Goal: Task Accomplishment & Management: Complete application form

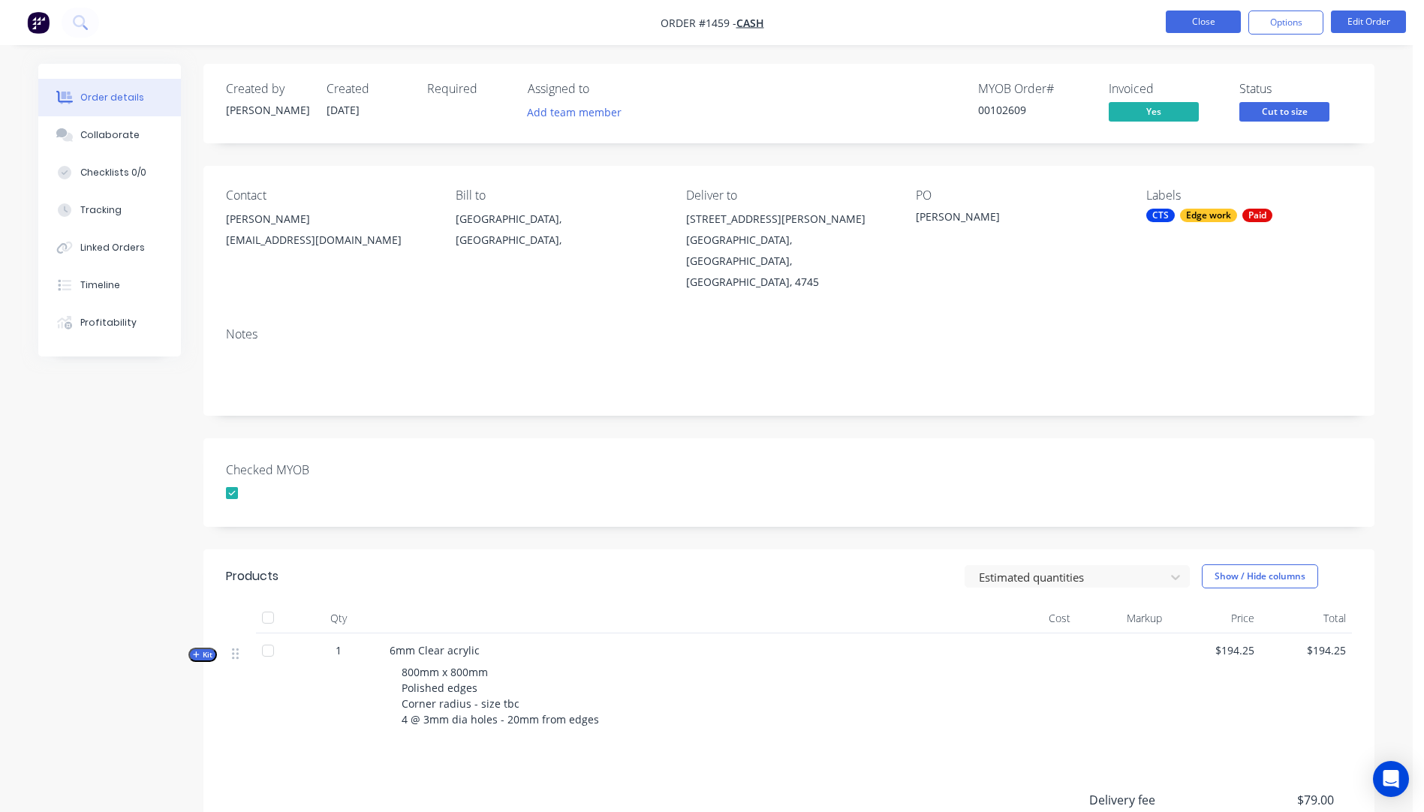
click at [1198, 20] on button "Close" at bounding box center [1202, 22] width 75 height 23
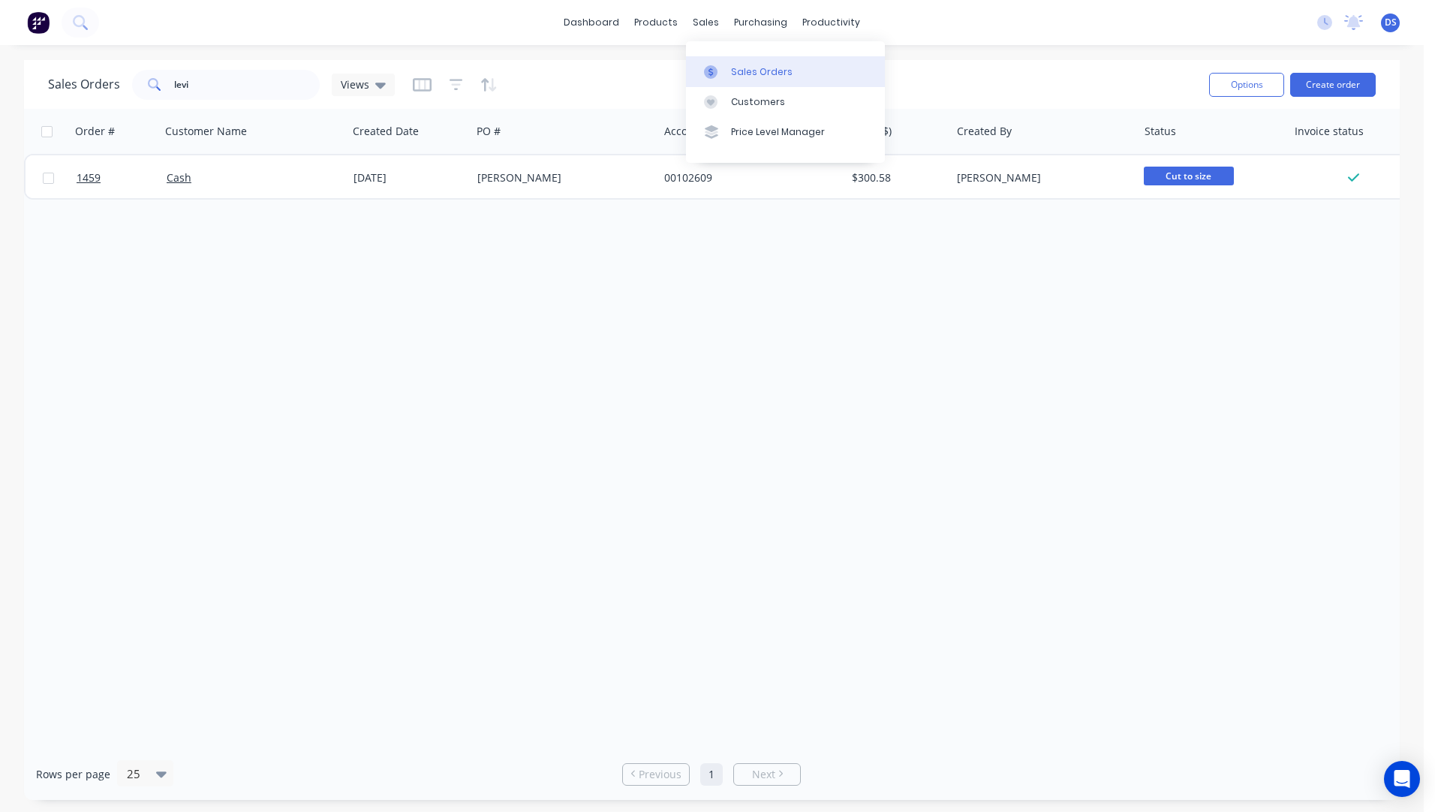
click at [734, 75] on div "Sales Orders" at bounding box center [762, 72] width 62 height 14
drag, startPoint x: 218, startPoint y: 83, endPoint x: 152, endPoint y: 80, distance: 66.9
click at [152, 80] on div "levi" at bounding box center [226, 85] width 188 height 30
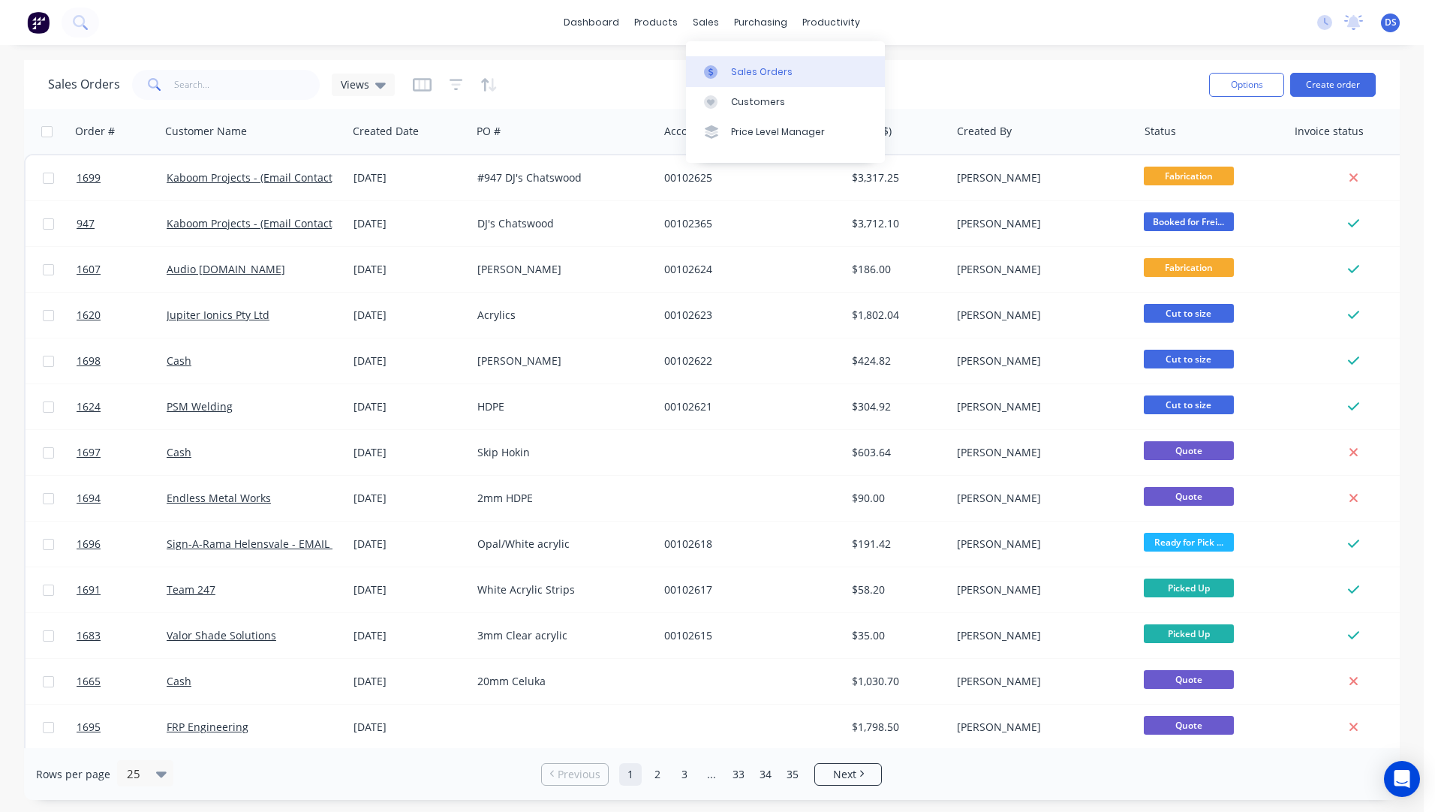
click at [766, 67] on div "Sales Orders" at bounding box center [762, 72] width 62 height 14
click at [749, 77] on div "Sales Orders" at bounding box center [762, 72] width 62 height 14
click at [251, 90] on input "text" at bounding box center [247, 85] width 146 height 30
click at [1354, 93] on button "Create order" at bounding box center [1333, 85] width 86 height 24
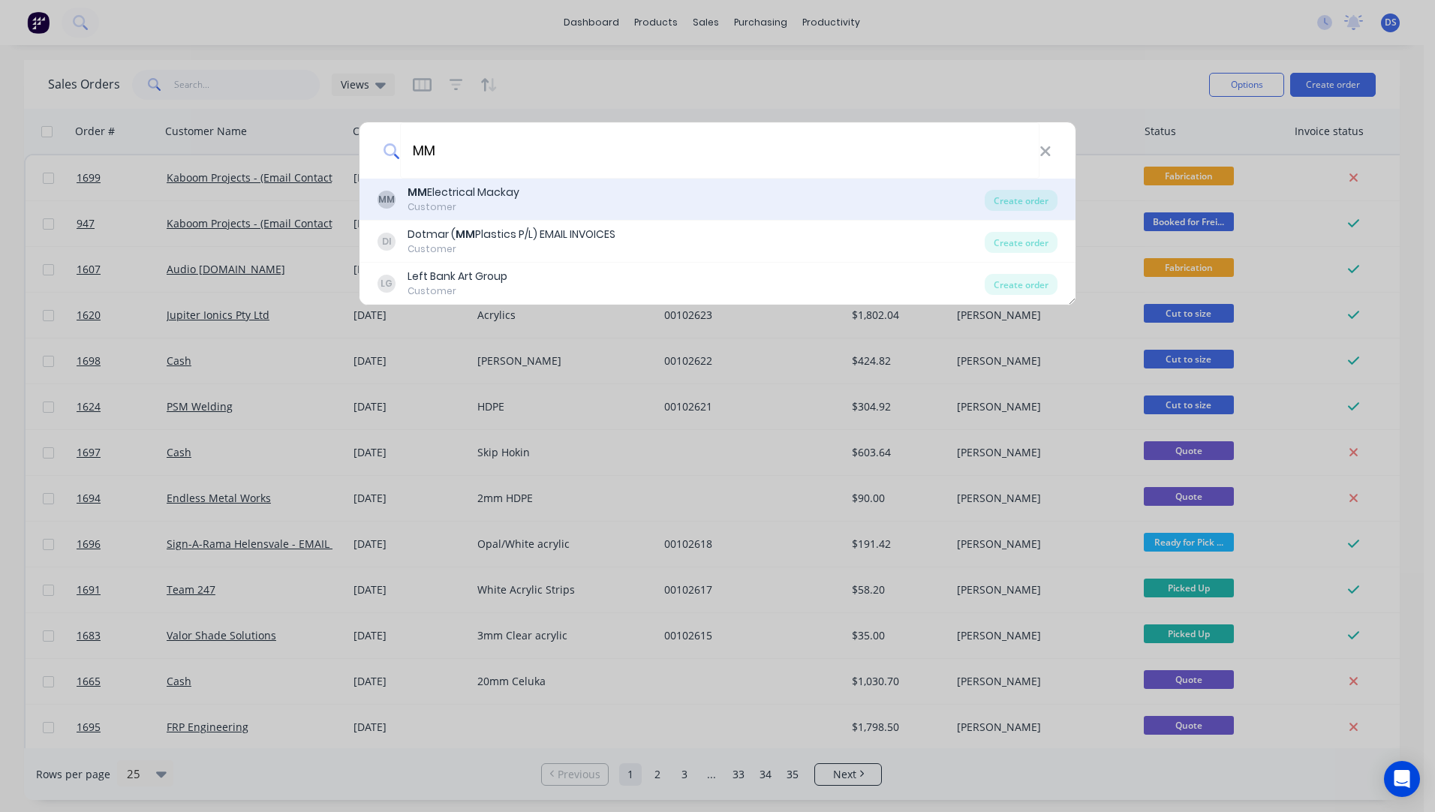
type input "MM"
click at [445, 205] on div "Customer" at bounding box center [463, 207] width 112 height 14
